Goal: Obtain resource: Obtain resource

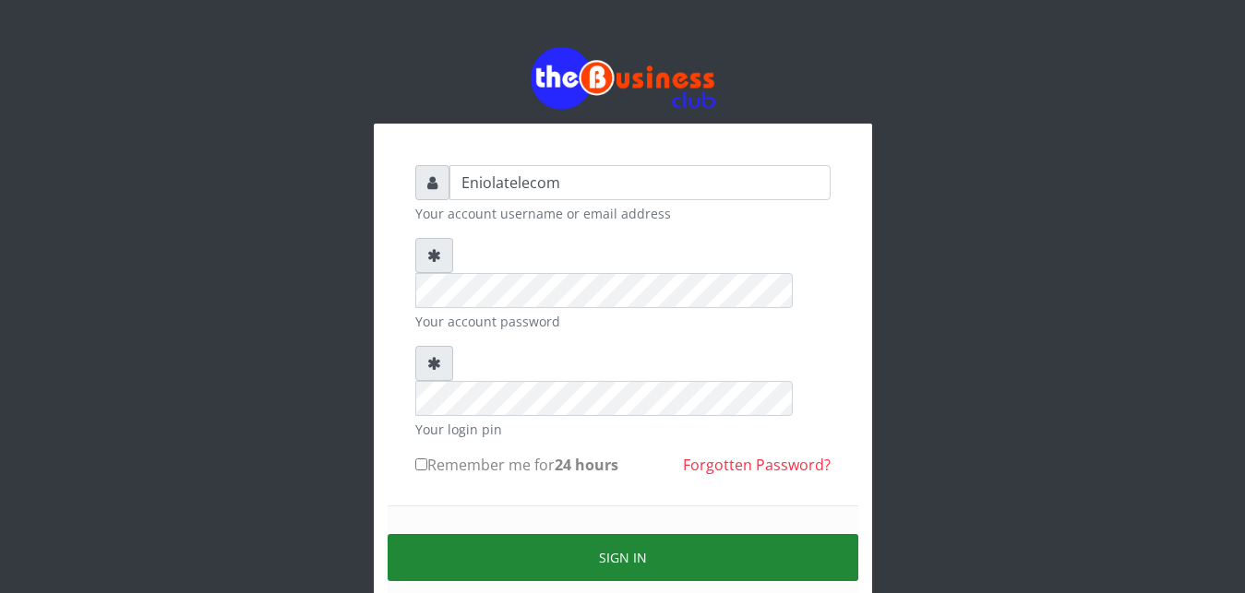
click at [604, 534] on button "Sign in" at bounding box center [623, 557] width 471 height 47
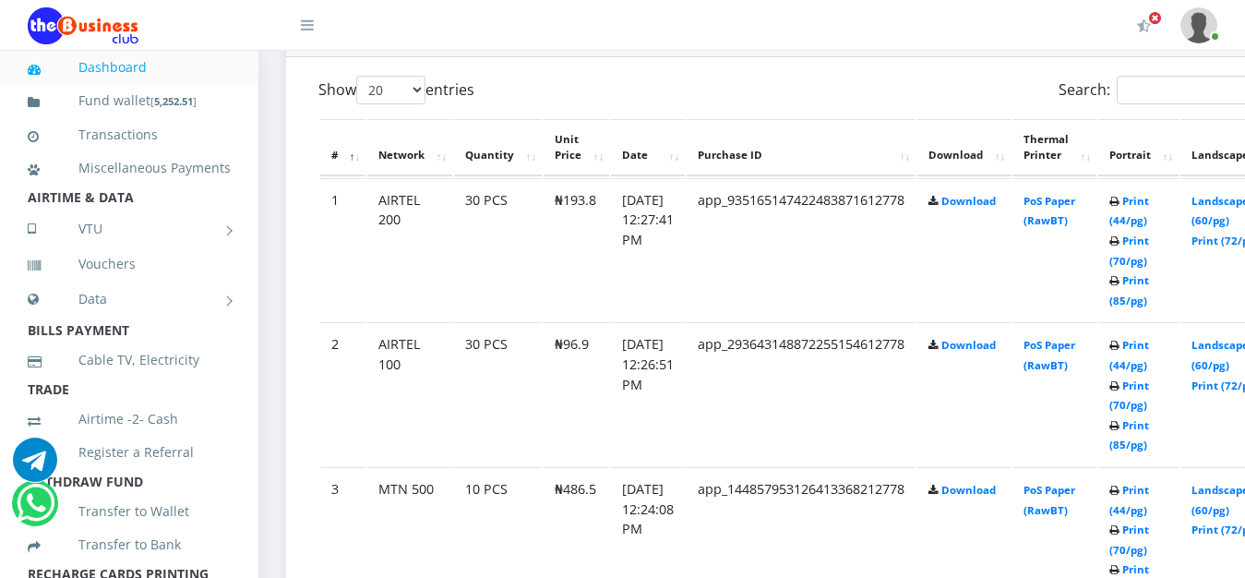
scroll to position [1035, 0]
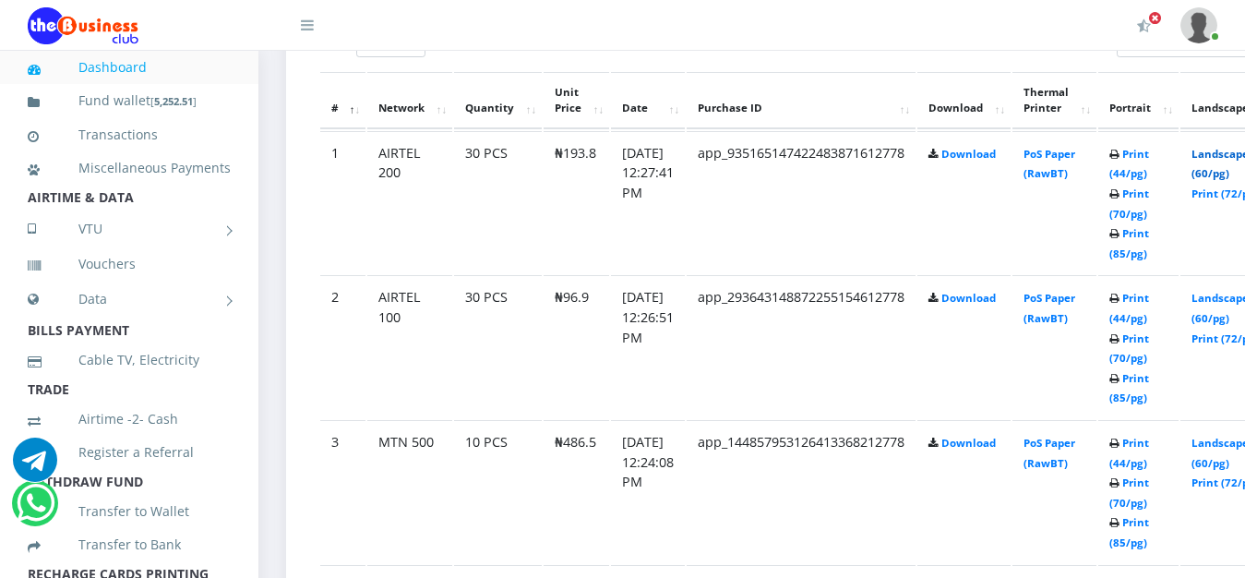
click at [1225, 162] on link "Landscape (60/pg)" at bounding box center [1219, 164] width 57 height 34
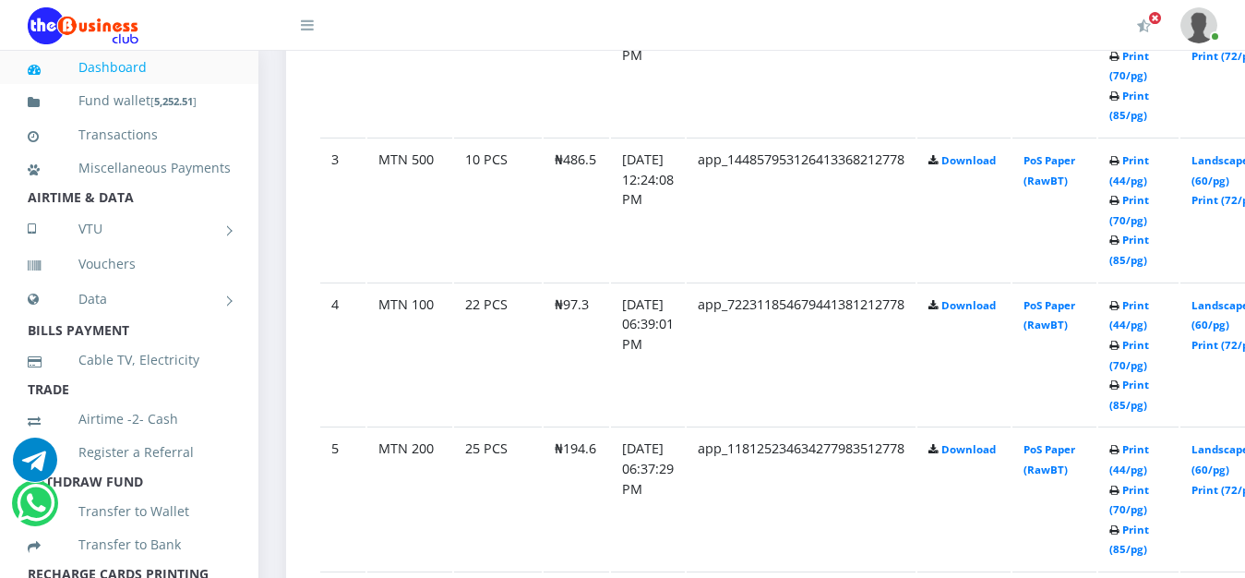
scroll to position [1318, 0]
click at [1235, 163] on link "Landscape (60/pg)" at bounding box center [1219, 170] width 57 height 34
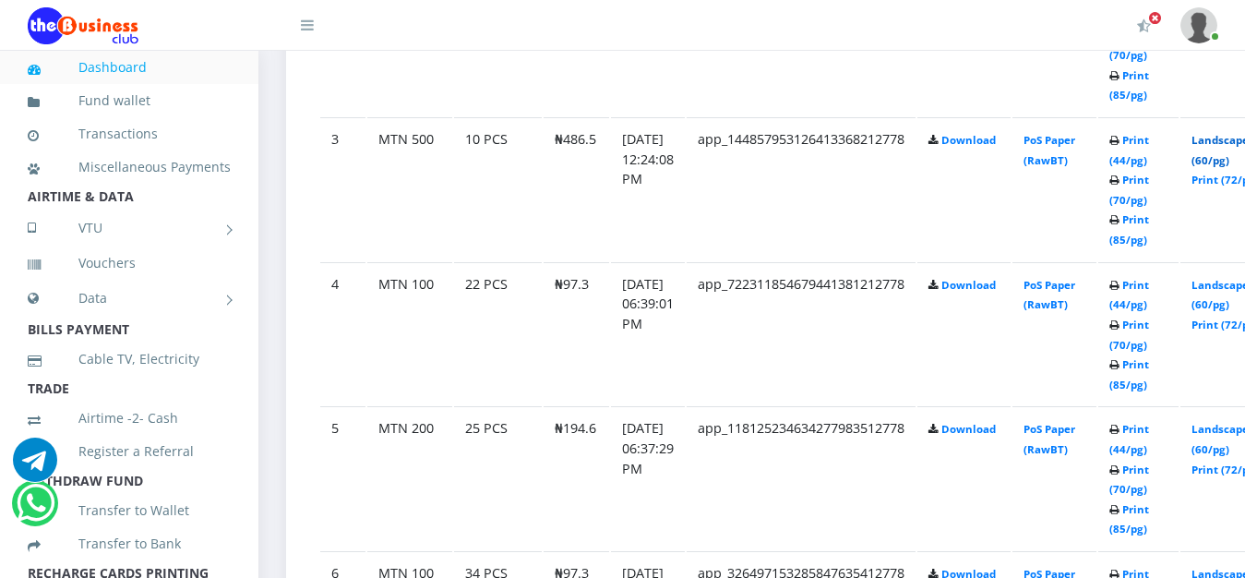
scroll to position [1298, 0]
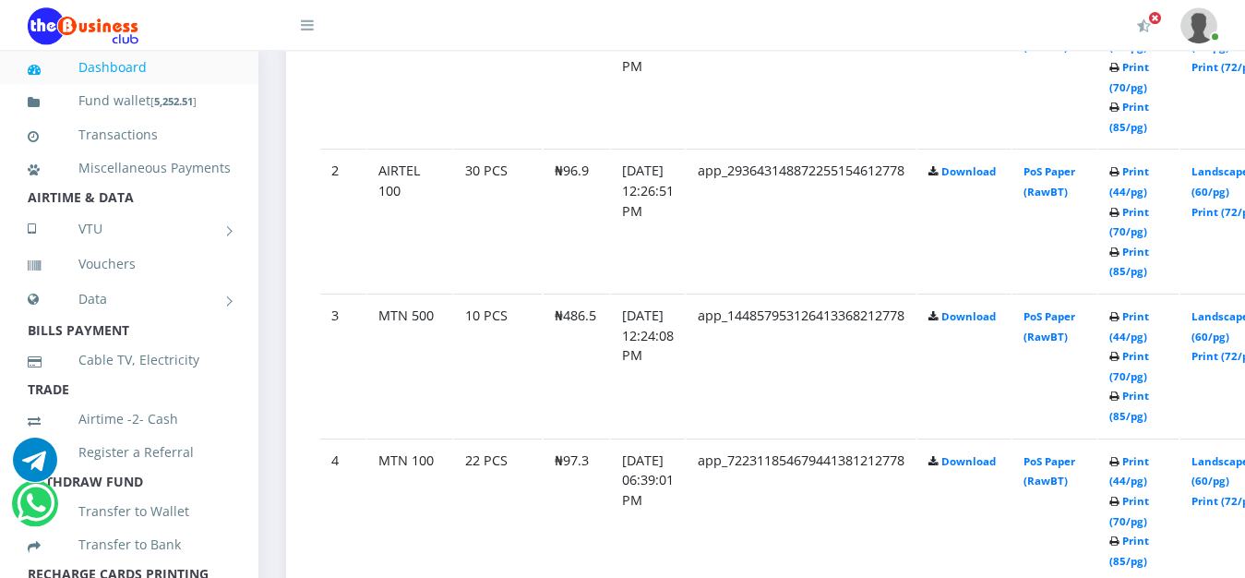
scroll to position [1062, 0]
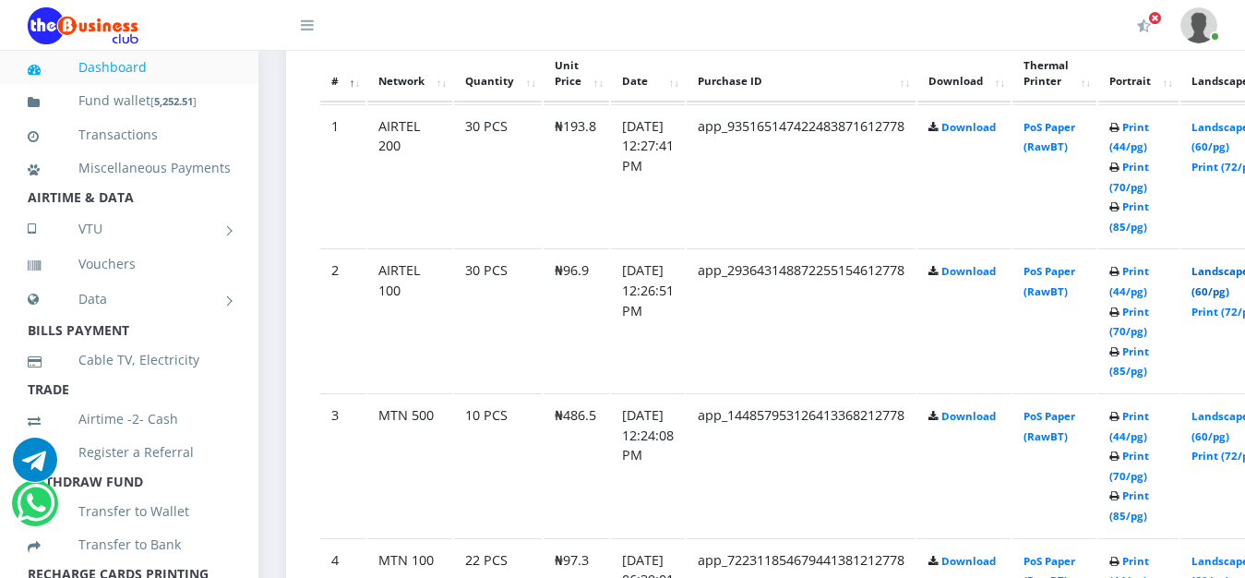
click at [1227, 270] on link "Landscape (60/pg)" at bounding box center [1219, 281] width 57 height 34
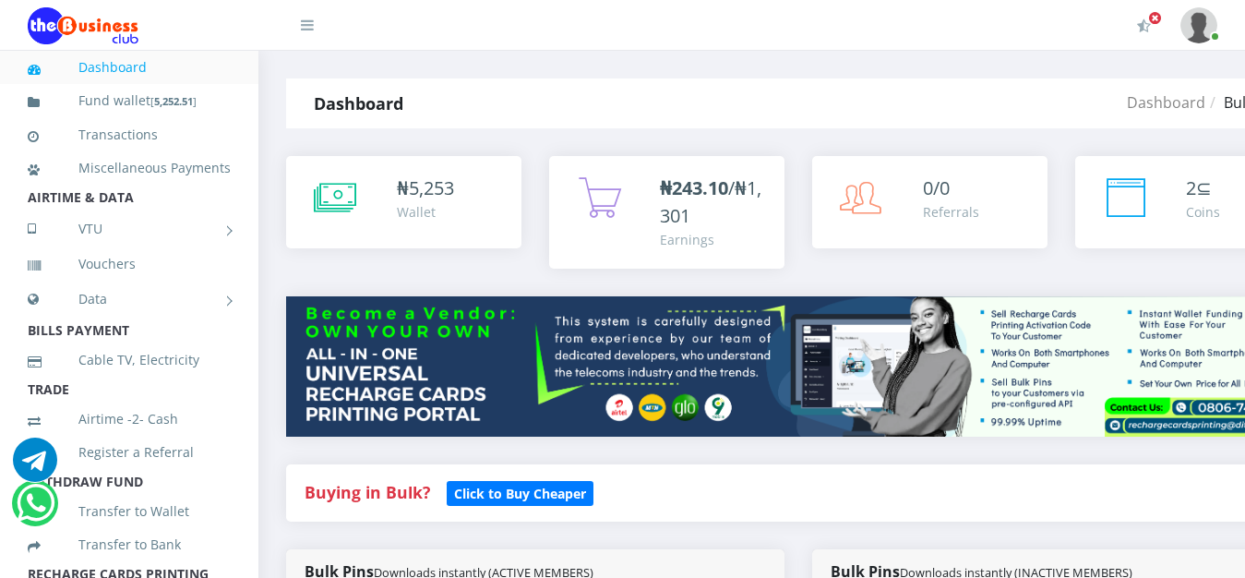
scroll to position [1062, 0]
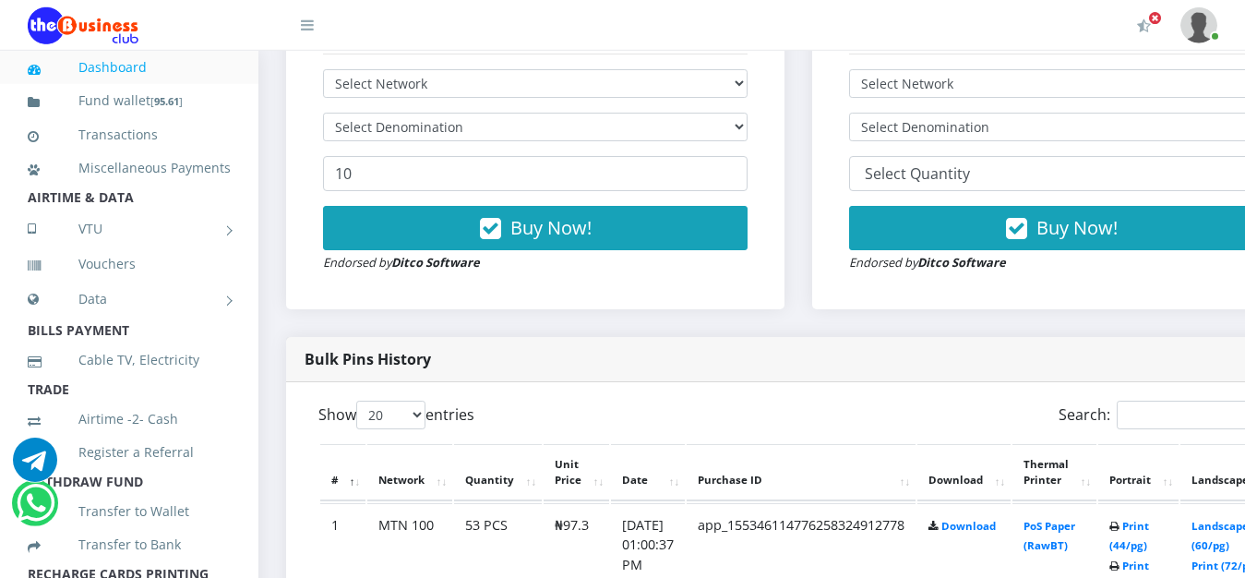
scroll to position [706, 0]
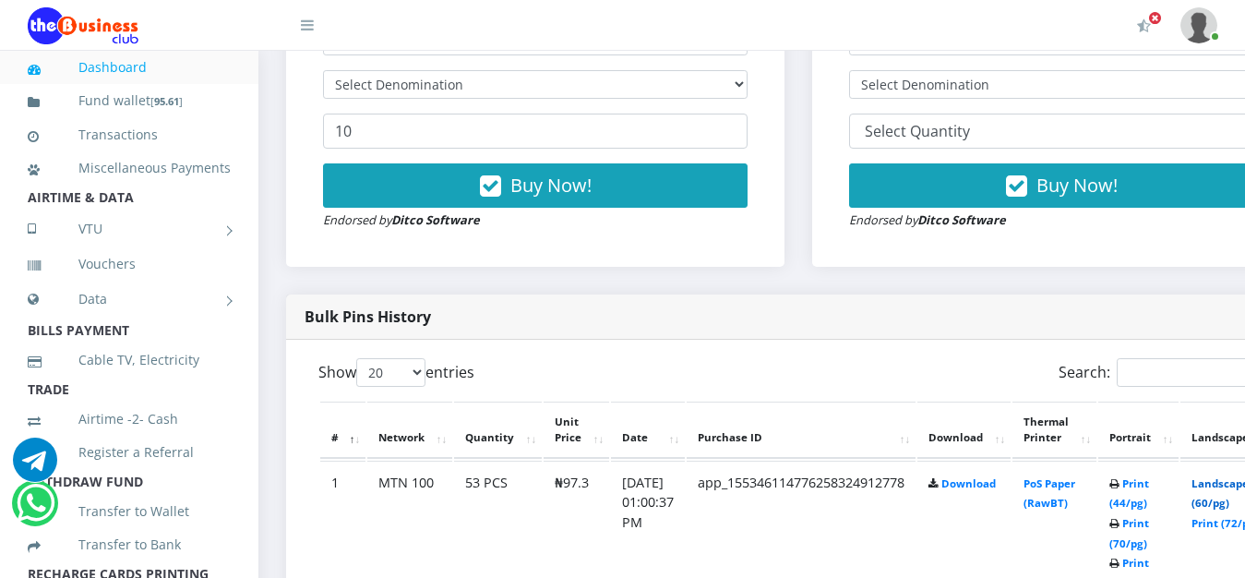
click at [1239, 490] on link "Landscape (60/pg)" at bounding box center [1219, 493] width 57 height 34
